Goal: Transaction & Acquisition: Purchase product/service

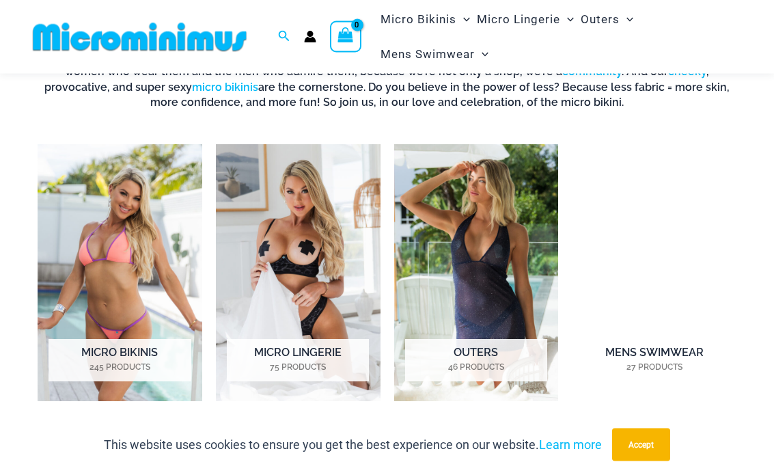
scroll to position [795, 0]
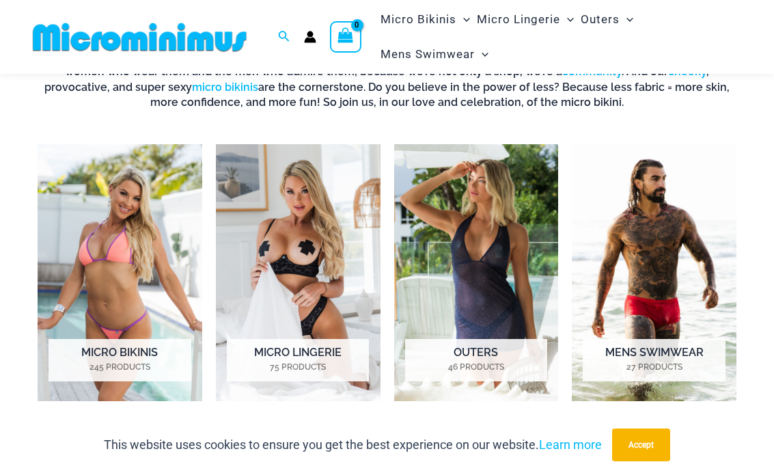
click at [141, 268] on img "Visit product category Micro Bikinis" at bounding box center [120, 272] width 165 height 257
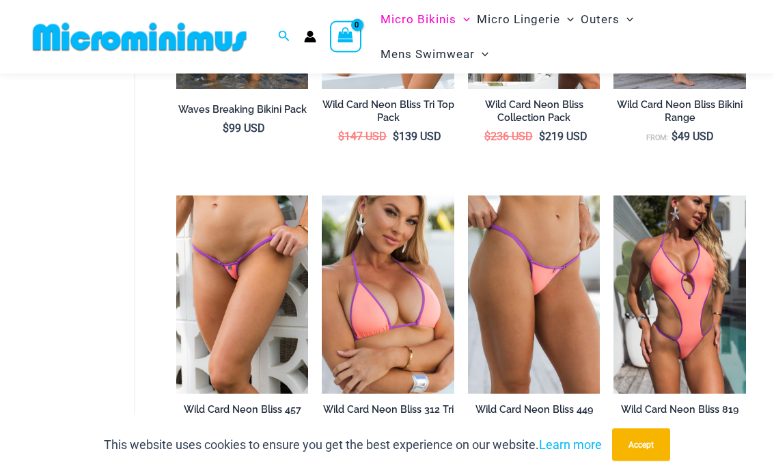
scroll to position [691, 0]
click at [613, 195] on img at bounding box center [613, 195] width 0 height 0
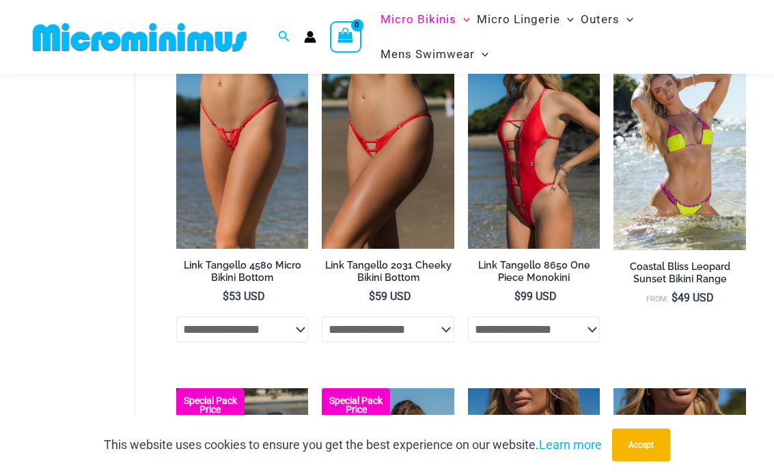
scroll to position [1506, 0]
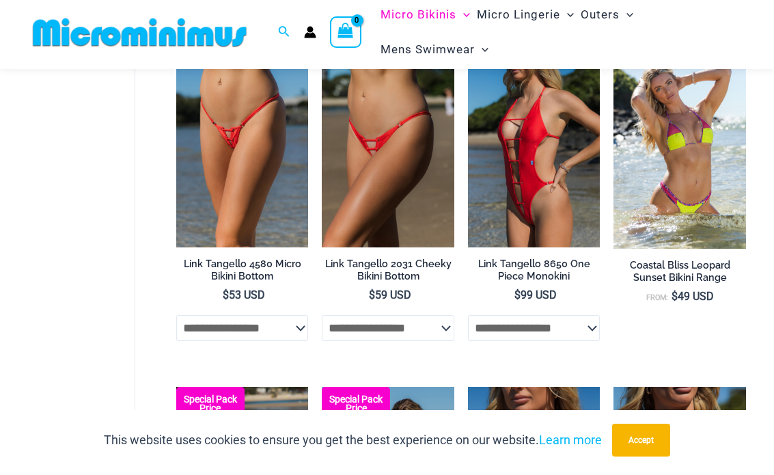
click at [468, 54] on img at bounding box center [468, 54] width 0 height 0
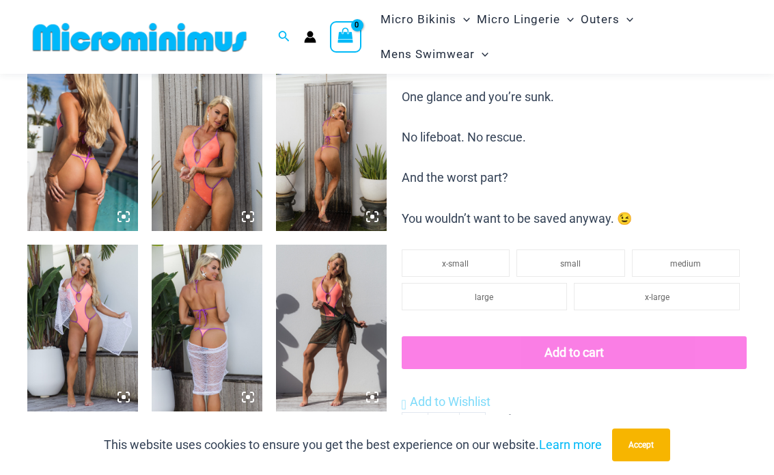
scroll to position [603, 0]
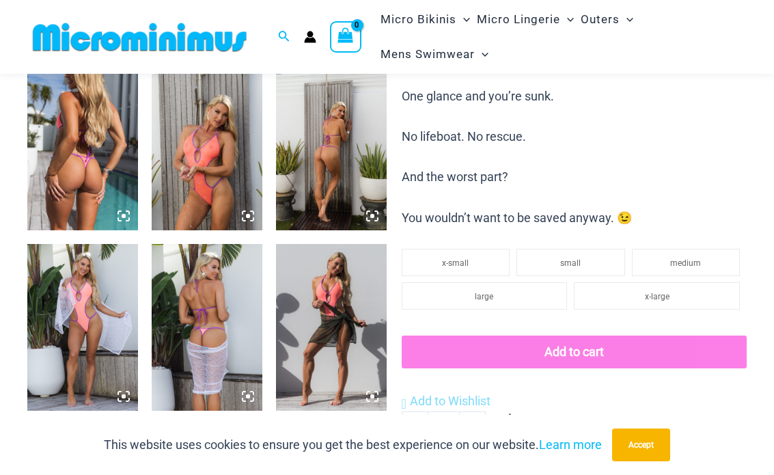
click at [345, 338] on img at bounding box center [331, 327] width 111 height 166
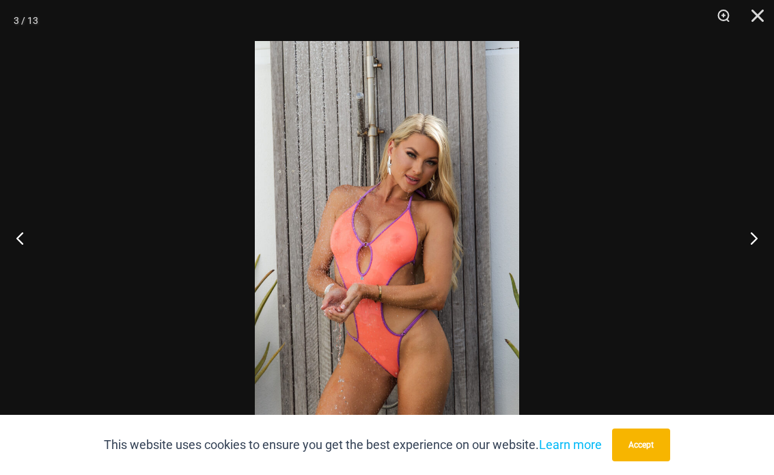
click at [427, 305] on img at bounding box center [387, 239] width 264 height 396
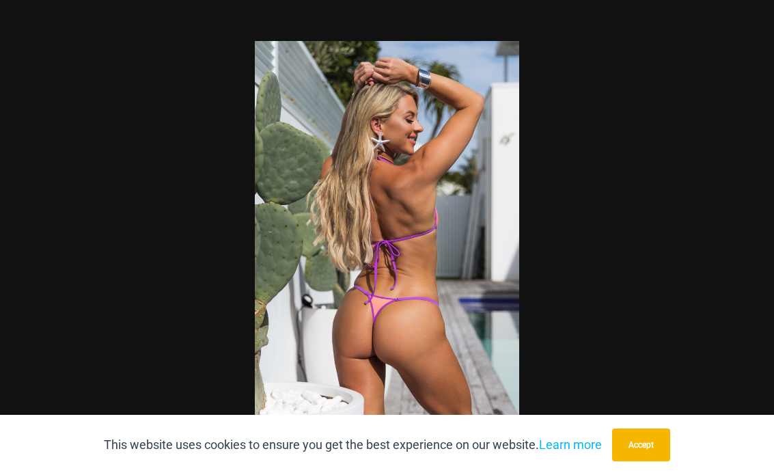
click at [441, 323] on img at bounding box center [387, 239] width 264 height 396
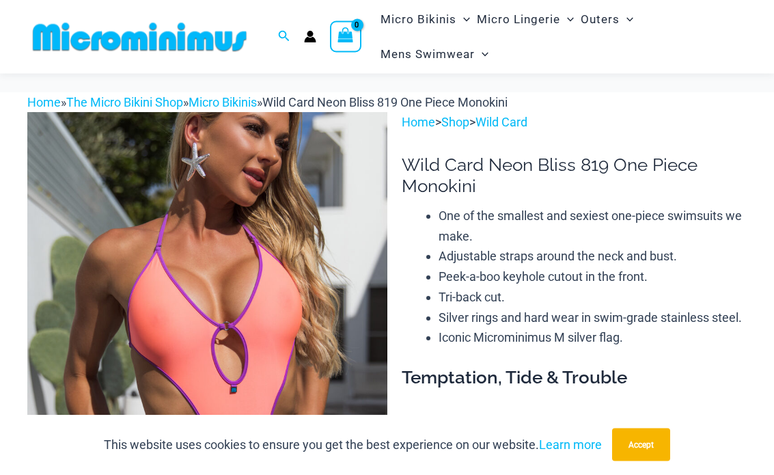
scroll to position [0, 0]
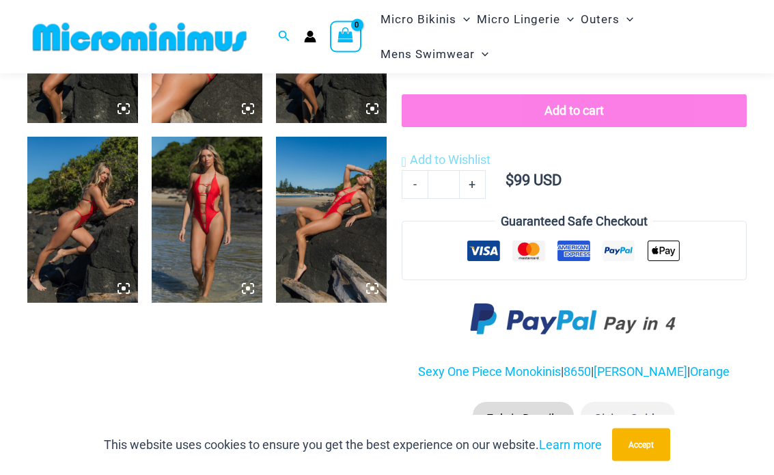
scroll to position [871, 0]
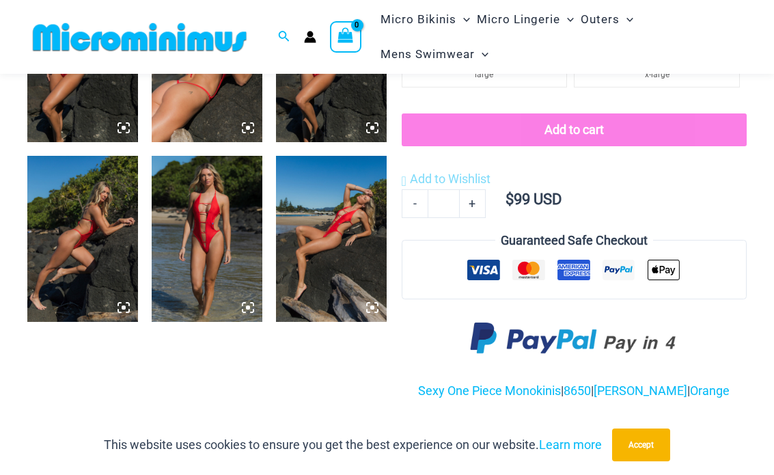
click at [245, 238] on img at bounding box center [207, 239] width 111 height 166
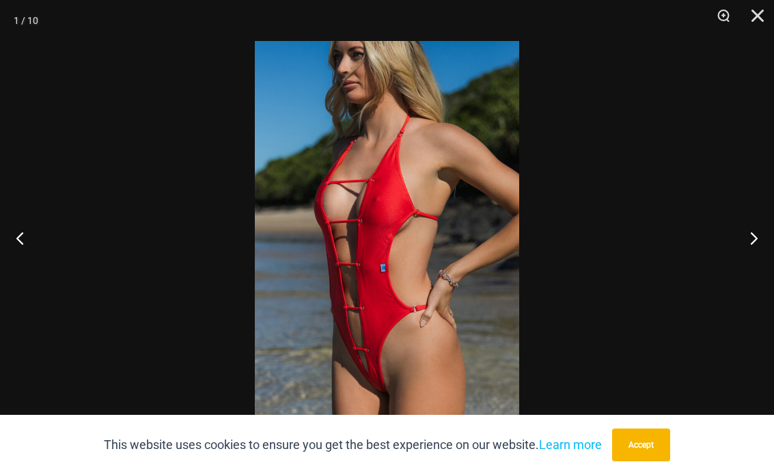
click at [759, 18] on button "Close" at bounding box center [753, 20] width 34 height 41
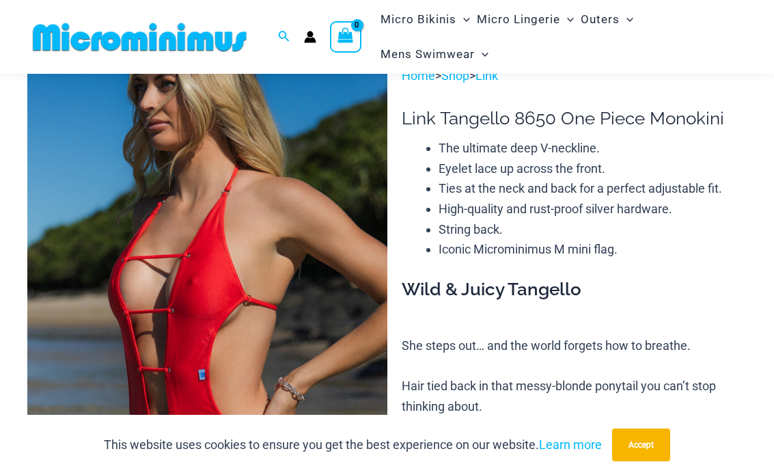
scroll to position [0, 0]
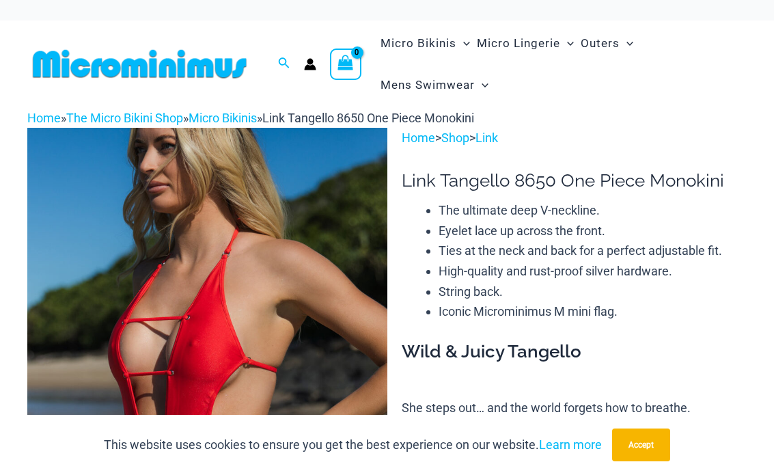
click at [344, 234] on img at bounding box center [207, 398] width 360 height 540
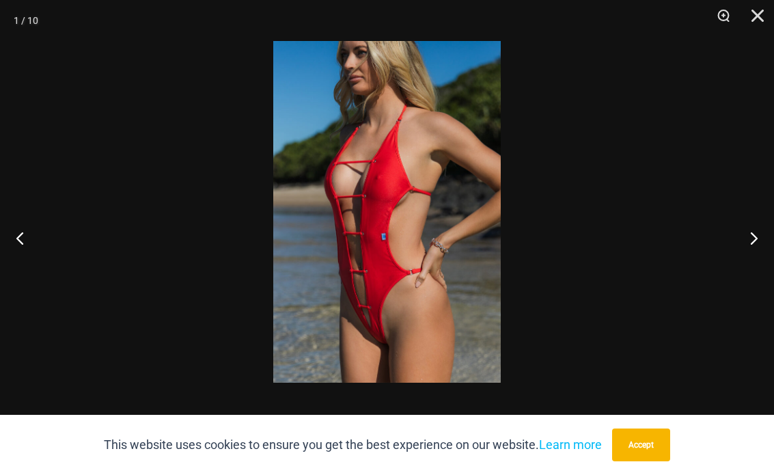
click at [428, 158] on img at bounding box center [386, 211] width 227 height 341
click at [427, 158] on img at bounding box center [386, 211] width 227 height 341
click at [452, 221] on img at bounding box center [386, 211] width 227 height 341
click at [464, 221] on img at bounding box center [386, 211] width 227 height 341
click at [415, 218] on img at bounding box center [386, 211] width 227 height 341
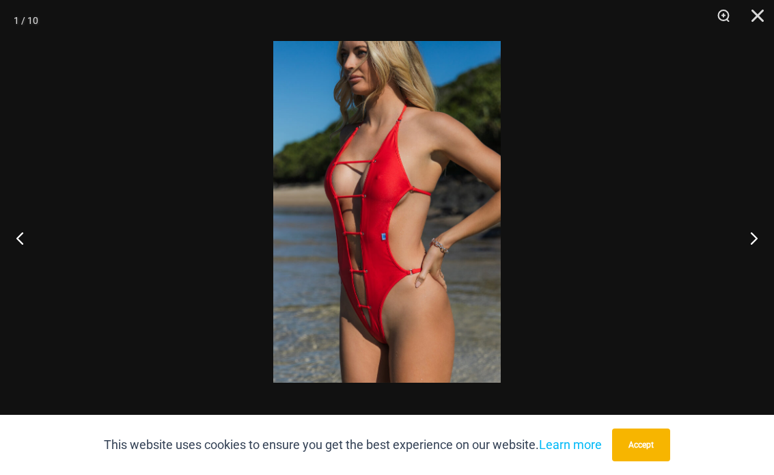
click at [415, 217] on img at bounding box center [386, 211] width 227 height 341
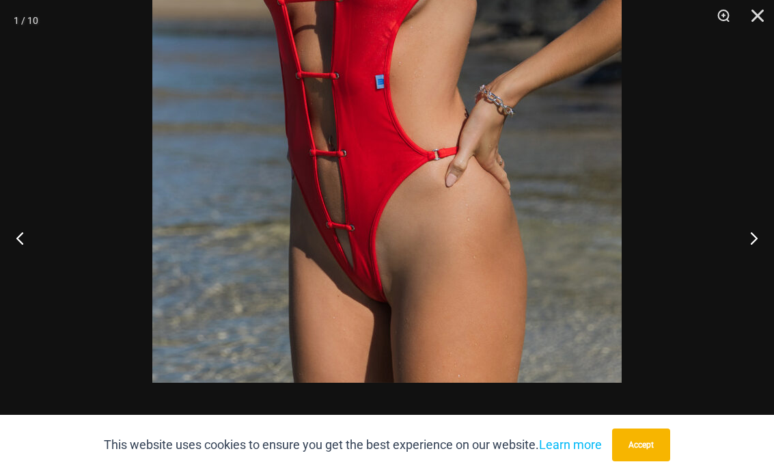
click at [445, 177] on img at bounding box center [386, 30] width 469 height 703
click at [421, 236] on img at bounding box center [386, 30] width 469 height 703
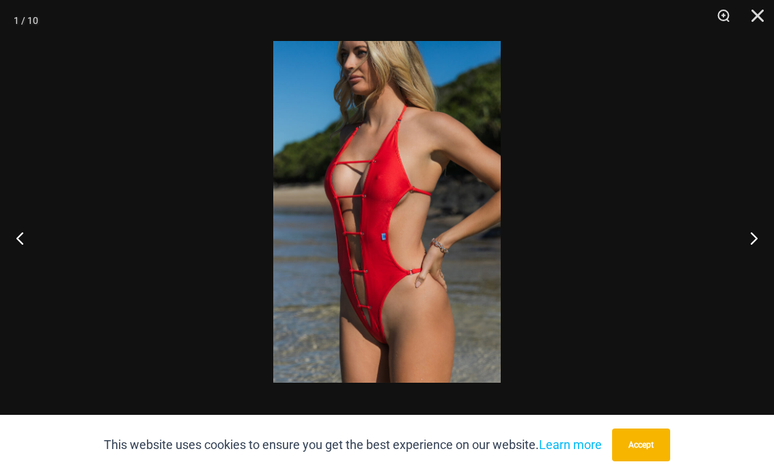
click at [403, 255] on img at bounding box center [386, 211] width 227 height 341
click at [415, 253] on img at bounding box center [386, 211] width 227 height 341
click at [414, 253] on img at bounding box center [386, 211] width 227 height 341
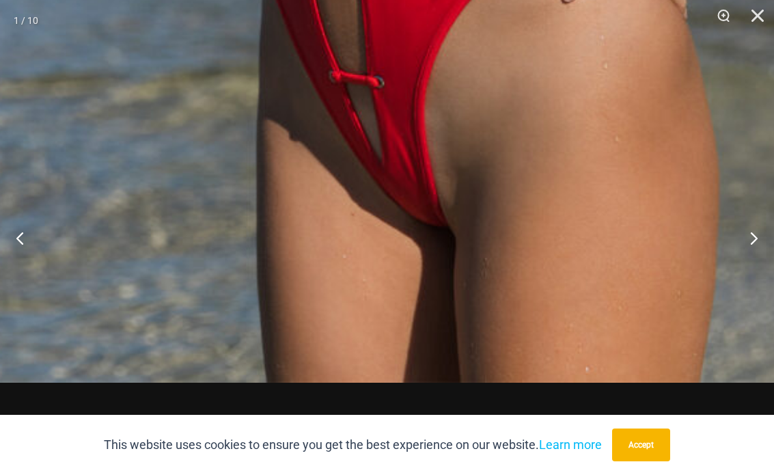
click at [609, 128] on div at bounding box center [387, 237] width 774 height 475
